Goal: Information Seeking & Learning: Learn about a topic

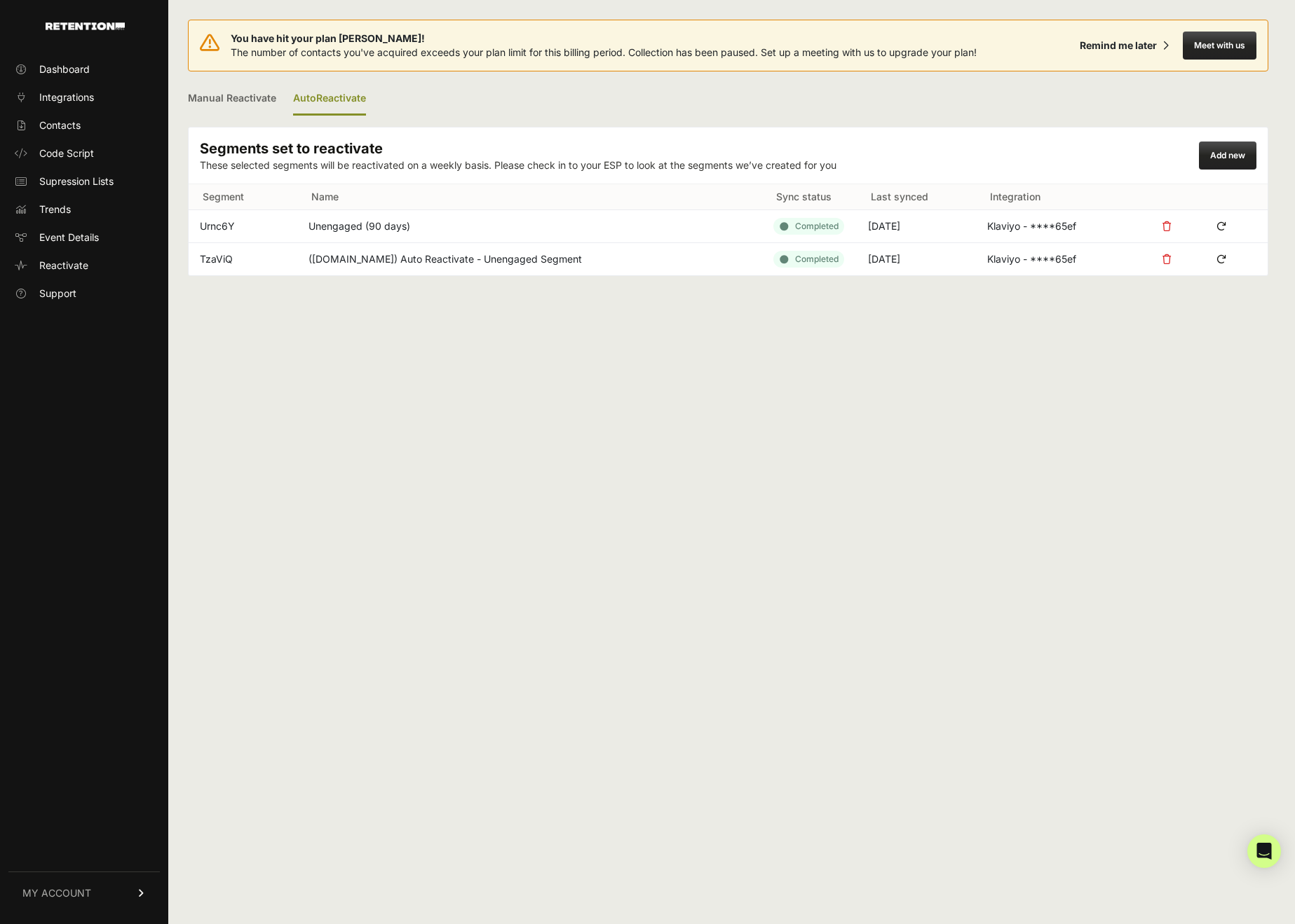
click at [185, 377] on div "You have hit your plan max! The number of contacts you've acquired exceeds your…" at bounding box center [728, 462] width 1119 height 924
click at [106, 209] on link "Trends" at bounding box center [84, 209] width 152 height 22
click at [75, 209] on link "Trends" at bounding box center [84, 209] width 152 height 22
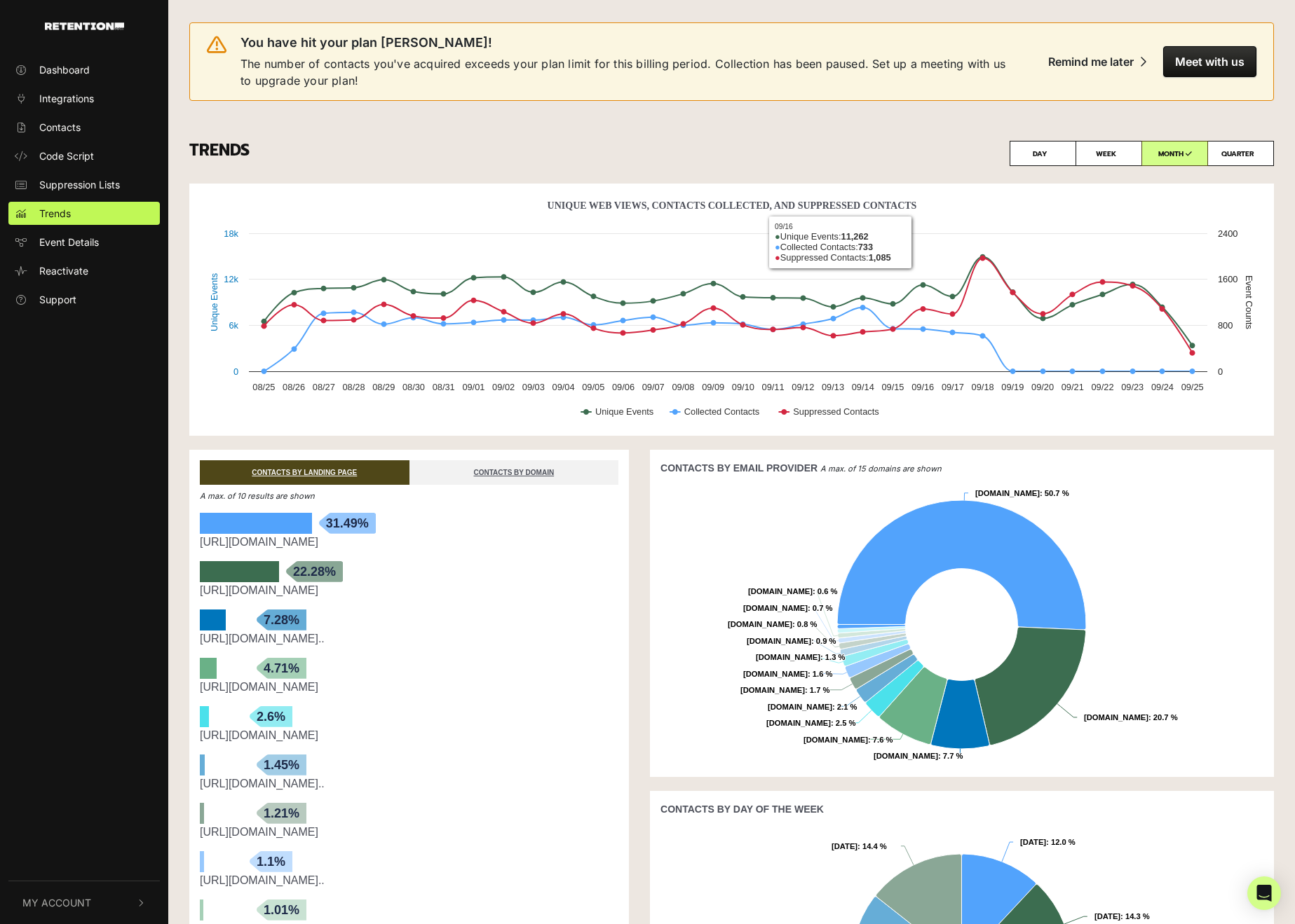
click at [649, 184] on div "Created with Highcharts 12.1.2 Unique Events Event Counts Unique Web Views, Con…" at bounding box center [732, 309] width 1085 height 253
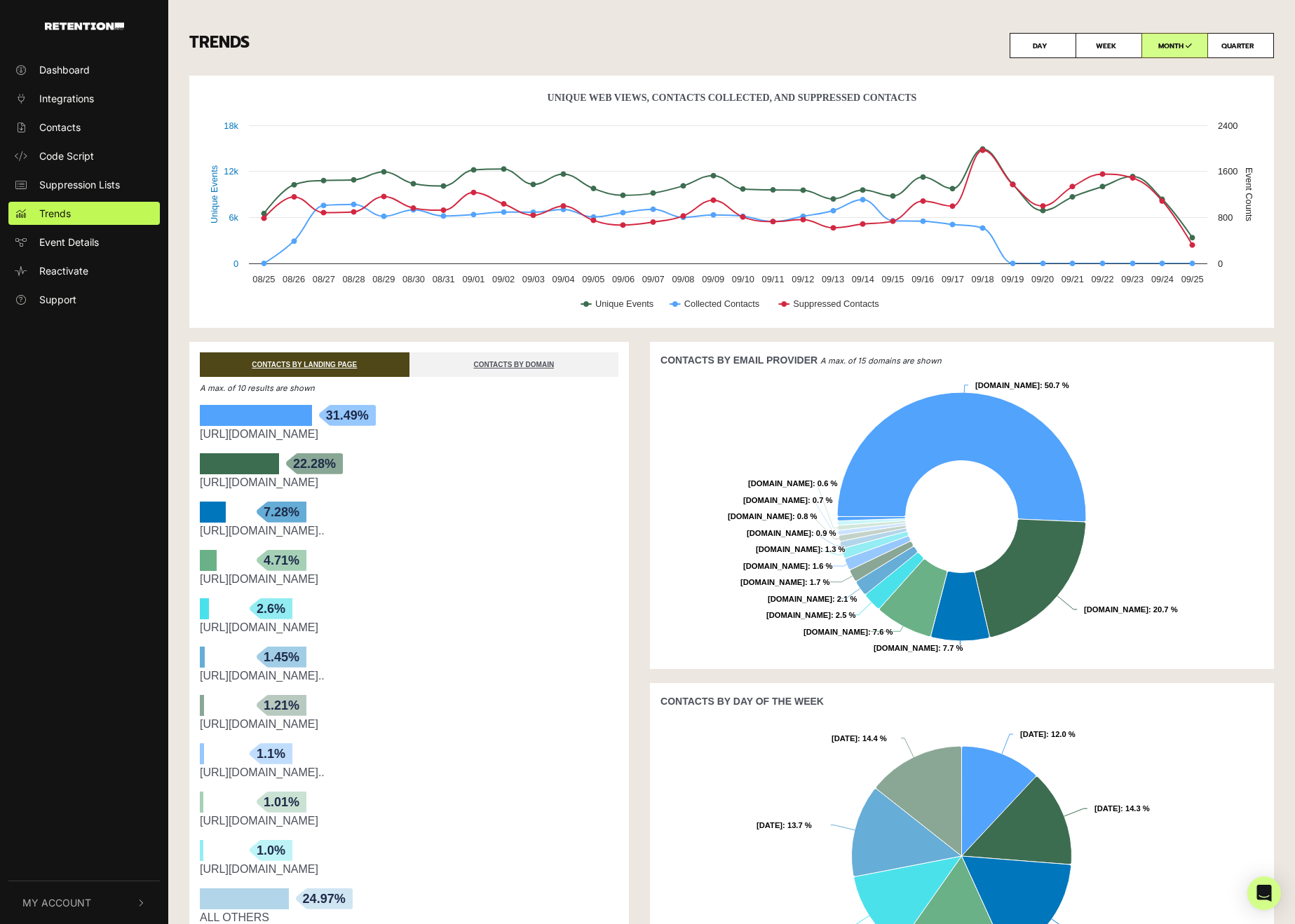
click at [471, 432] on div "[URL][DOMAIN_NAME]" at bounding box center [409, 434] width 418 height 17
click at [485, 359] on link "CONTACTS BY DOMAIN" at bounding box center [514, 365] width 210 height 24
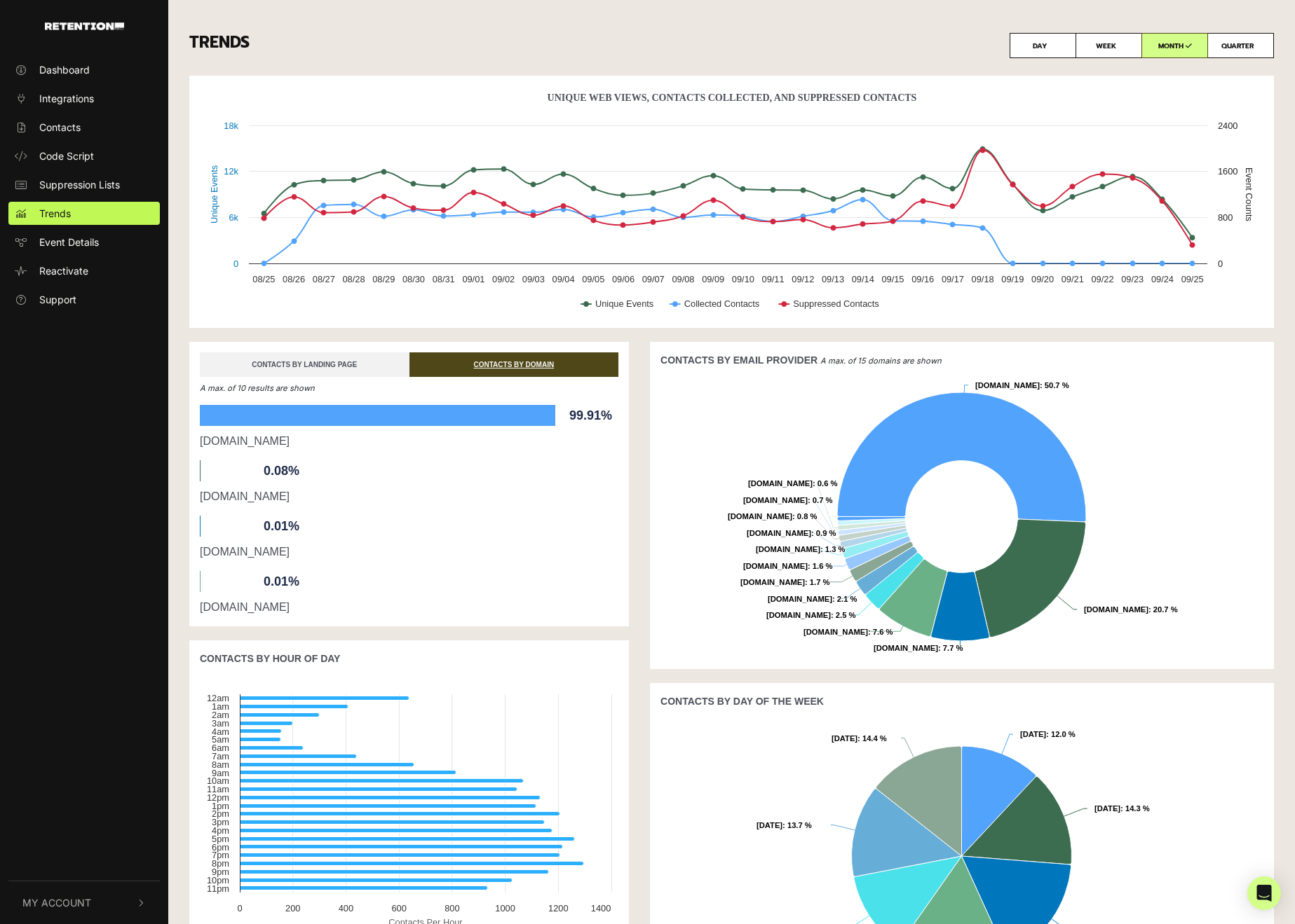
click at [360, 358] on link "CONTACTS BY LANDING PAGE" at bounding box center [304, 365] width 210 height 24
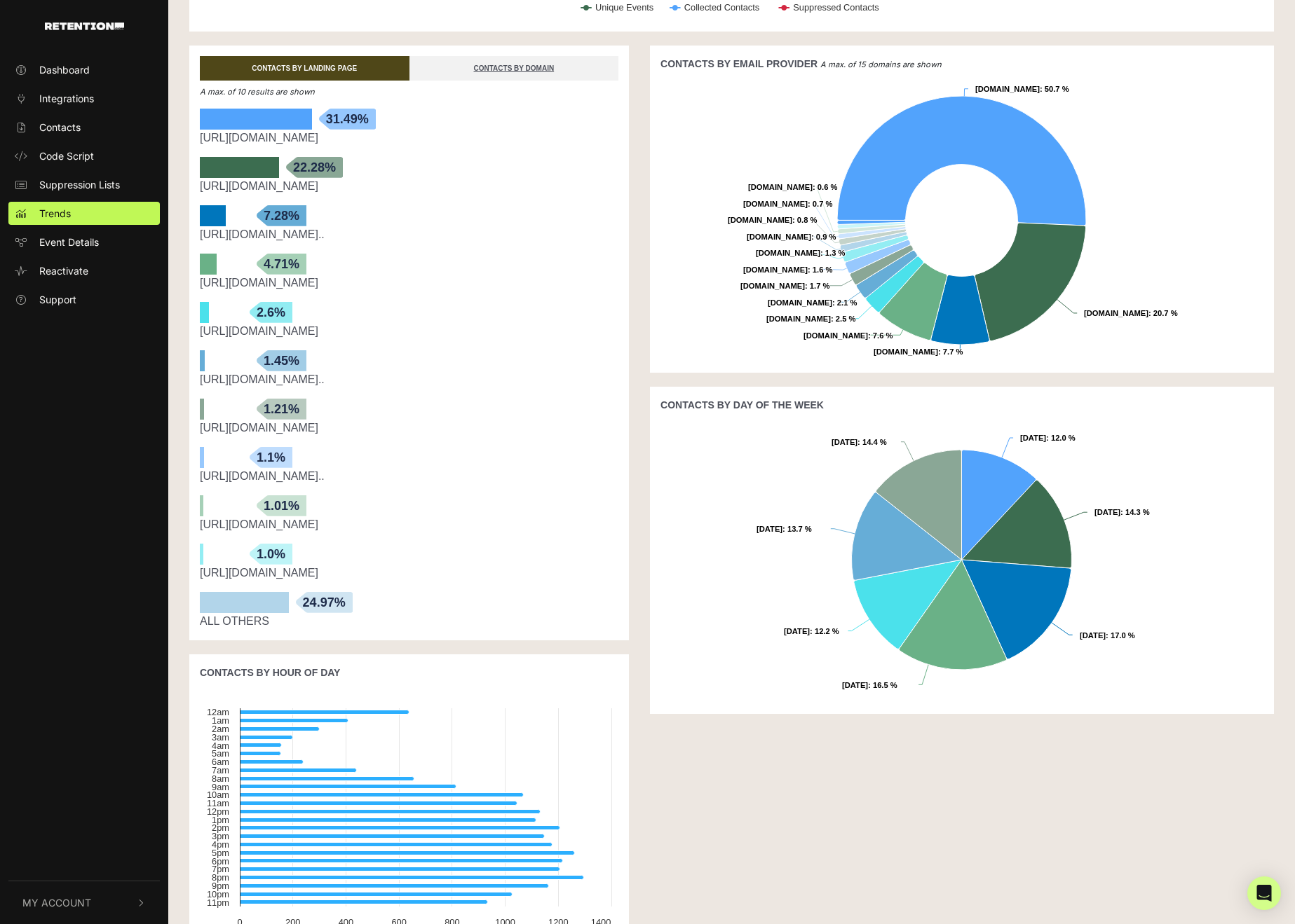
scroll to position [246, 0]
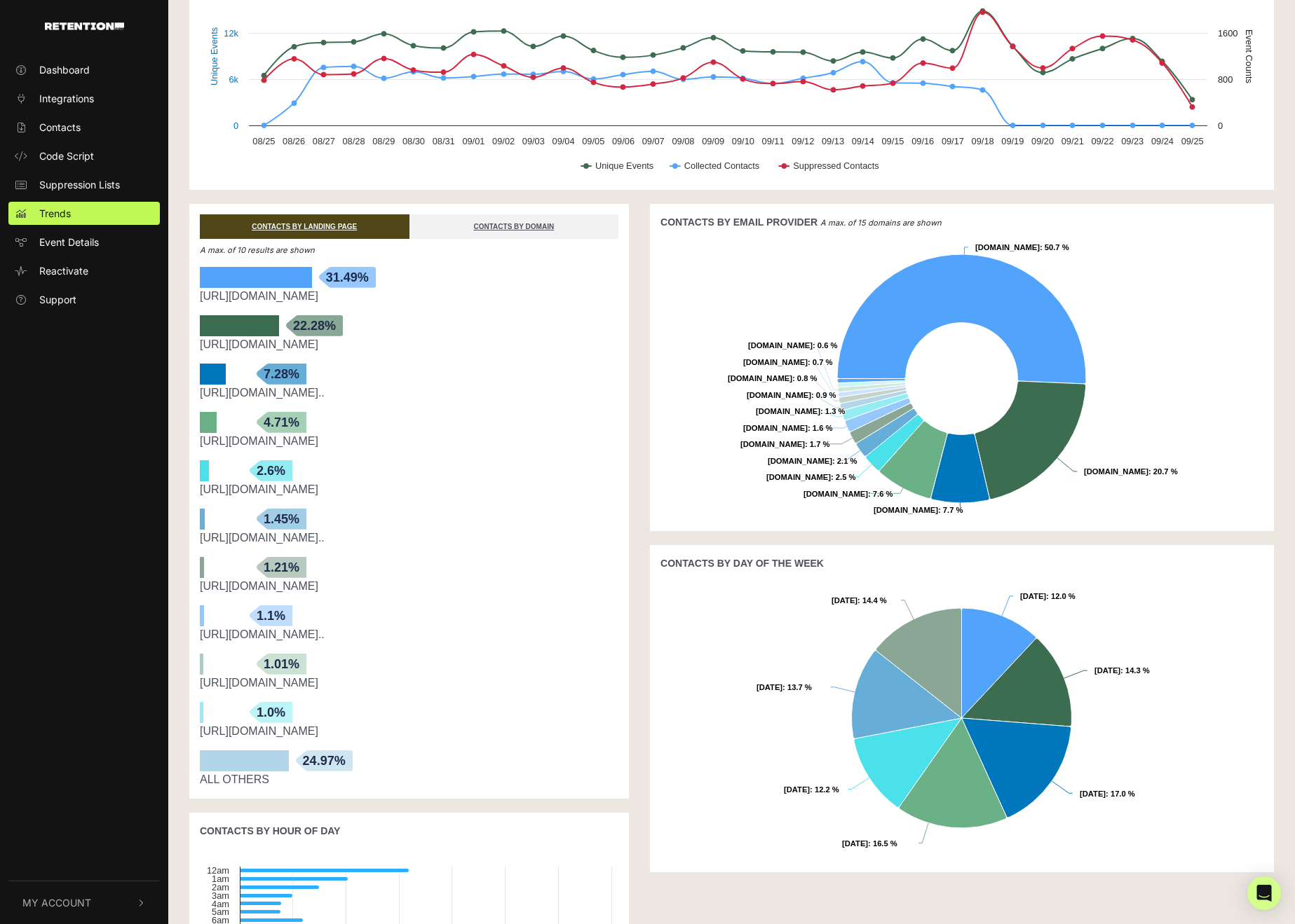
click at [232, 780] on div "ALL OTHERS" at bounding box center [409, 780] width 418 height 17
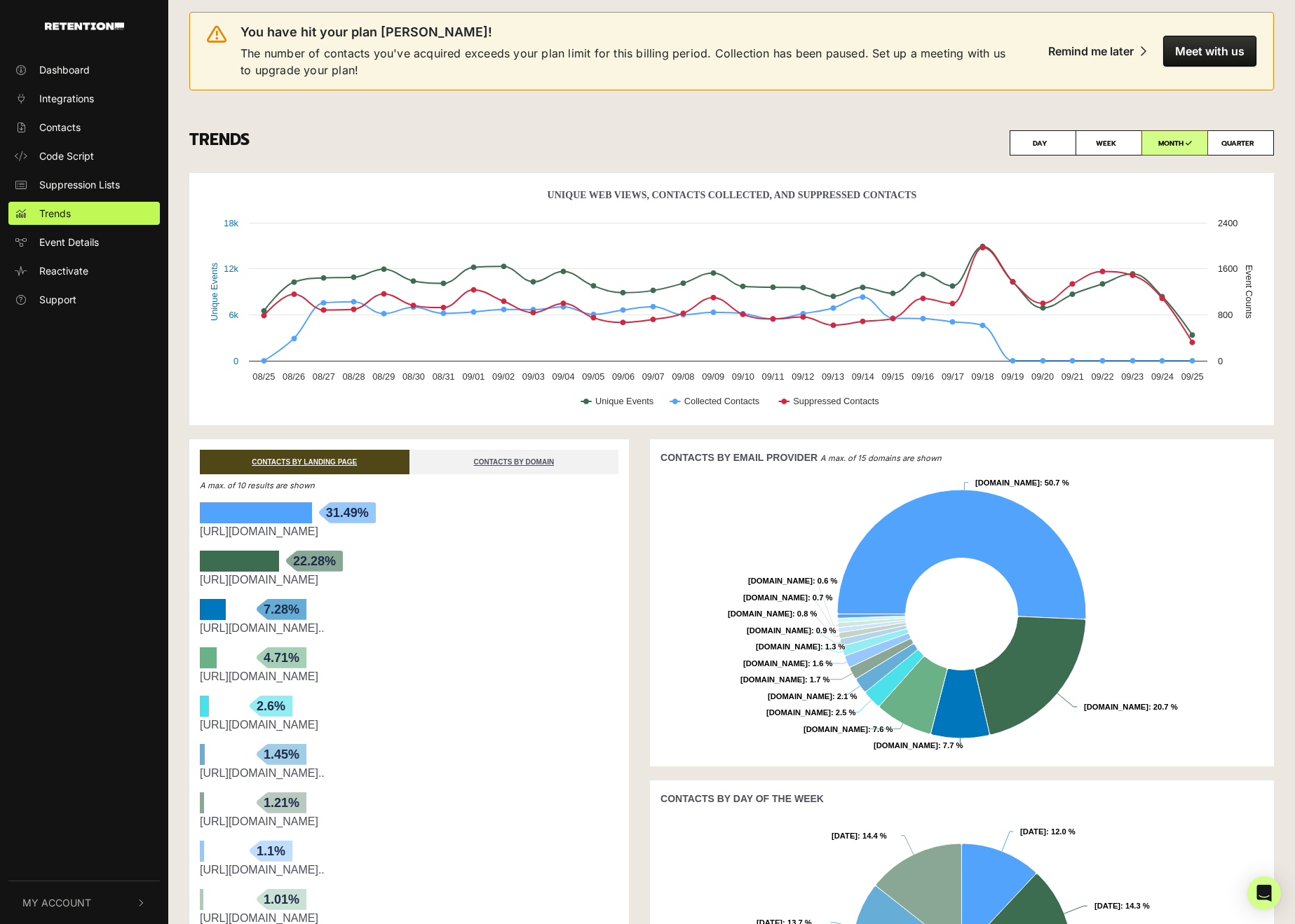
scroll to position [0, 0]
